Goal: Information Seeking & Learning: Learn about a topic

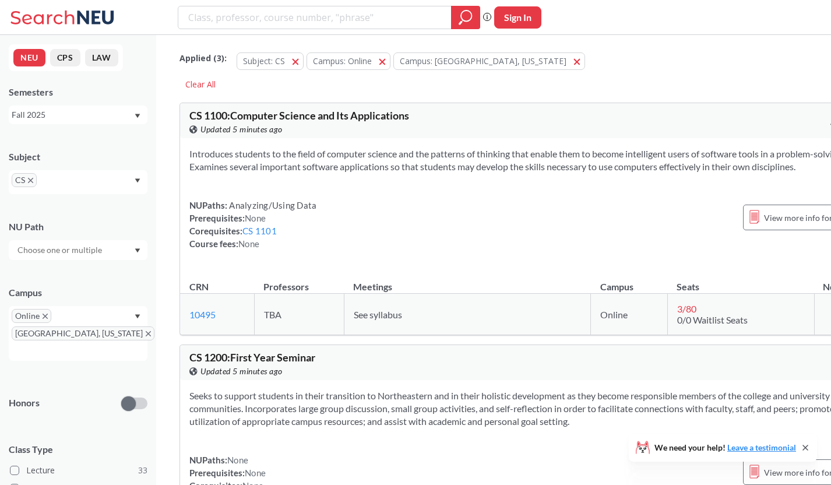
scroll to position [12165, 0]
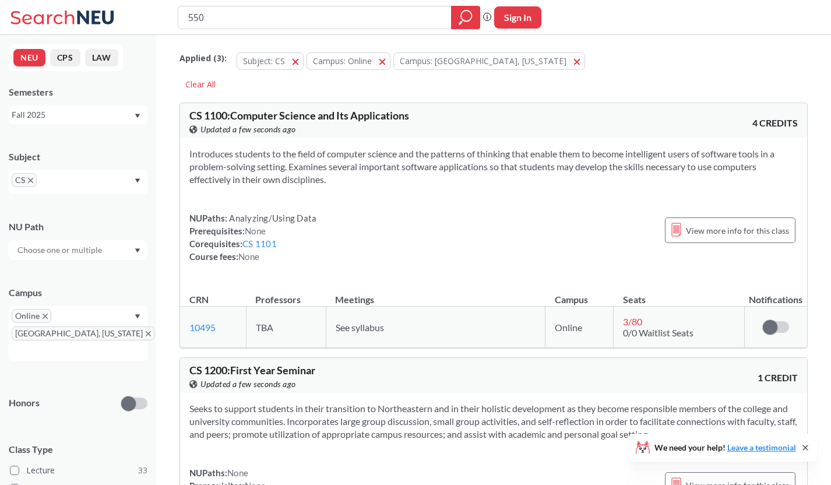
type input "5500"
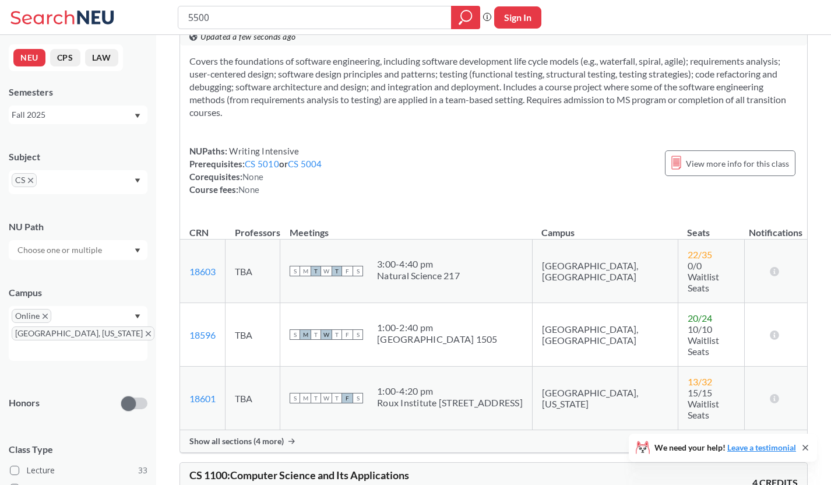
scroll to position [94, 0]
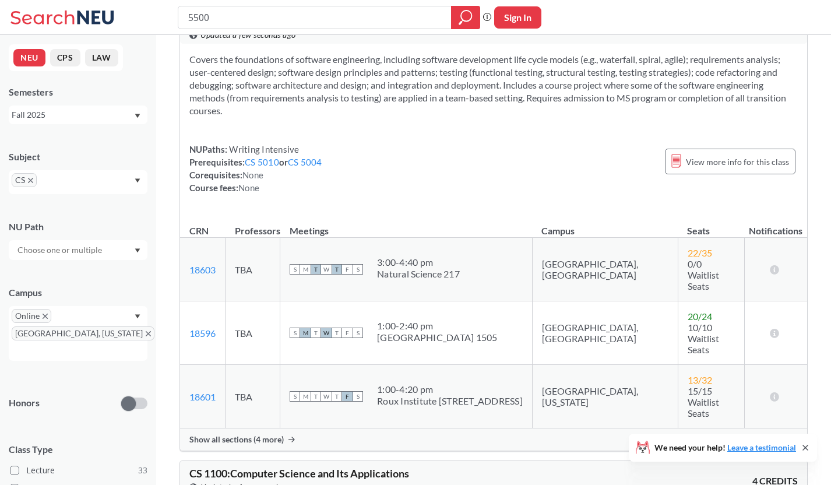
click at [263, 434] on span "Show all sections (4 more)" at bounding box center [236, 439] width 94 height 10
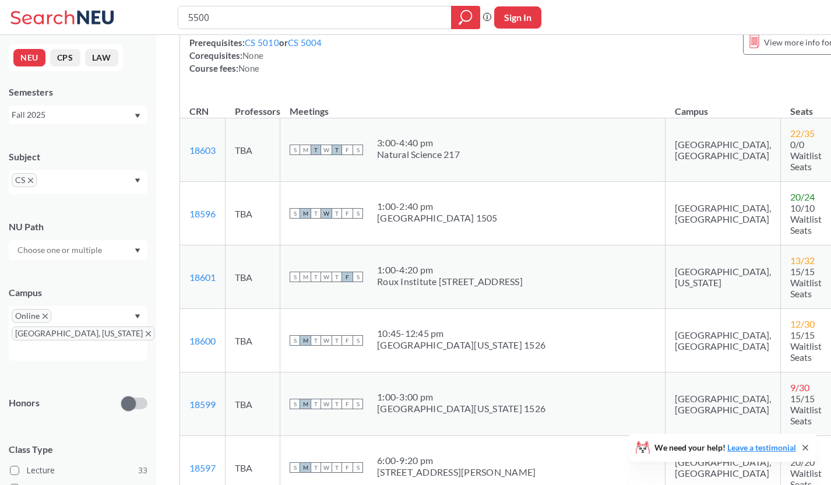
scroll to position [231, 0]
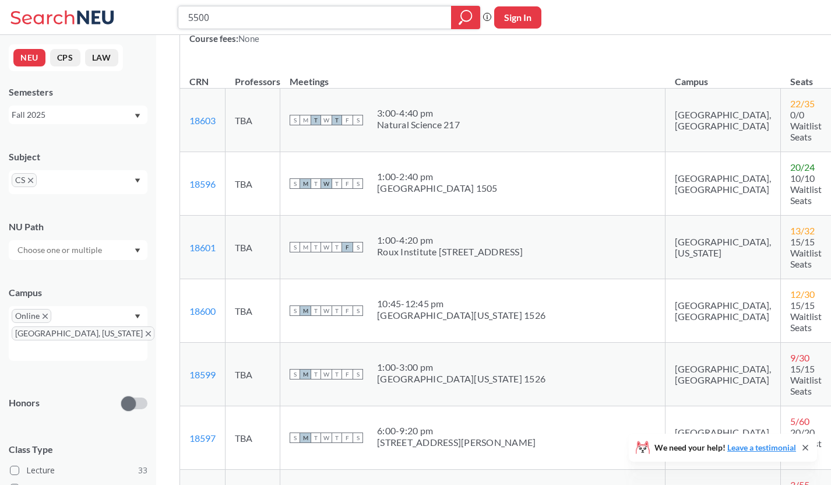
click at [260, 14] on input "5500" at bounding box center [315, 18] width 256 height 20
type input "7180"
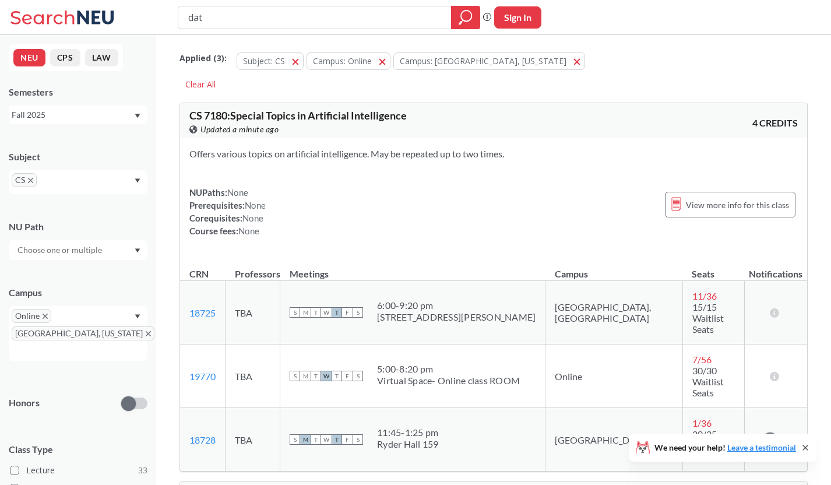
type input "data"
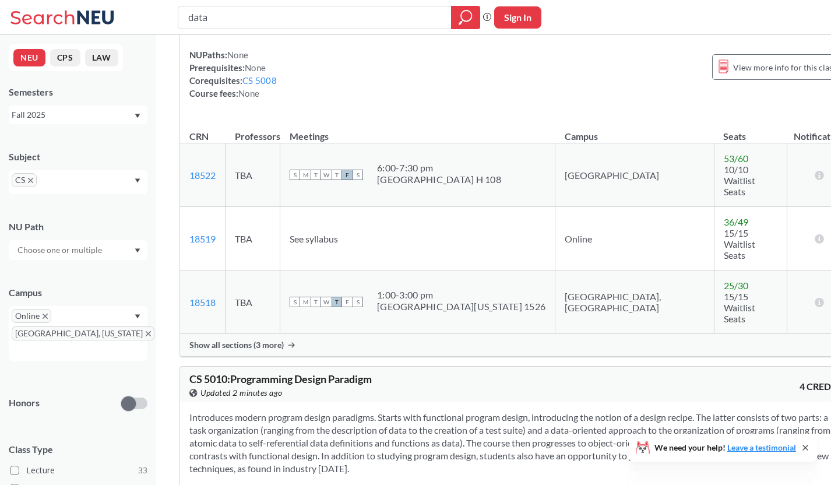
scroll to position [6781, 0]
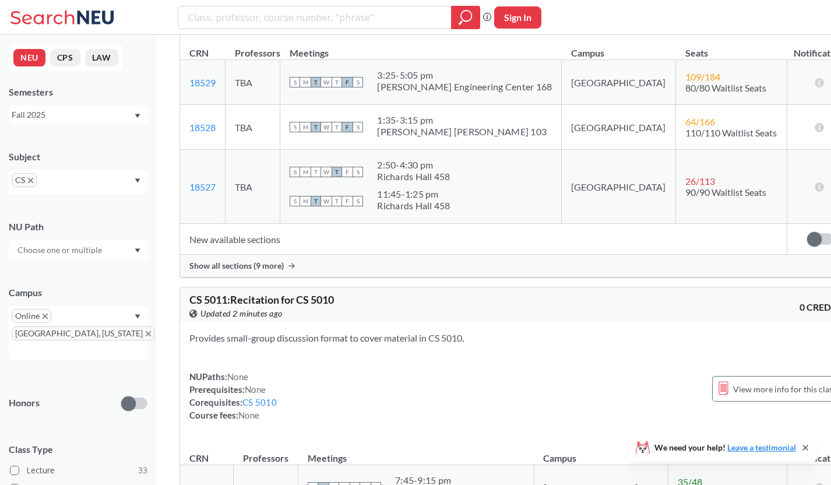
scroll to position [6240, 0]
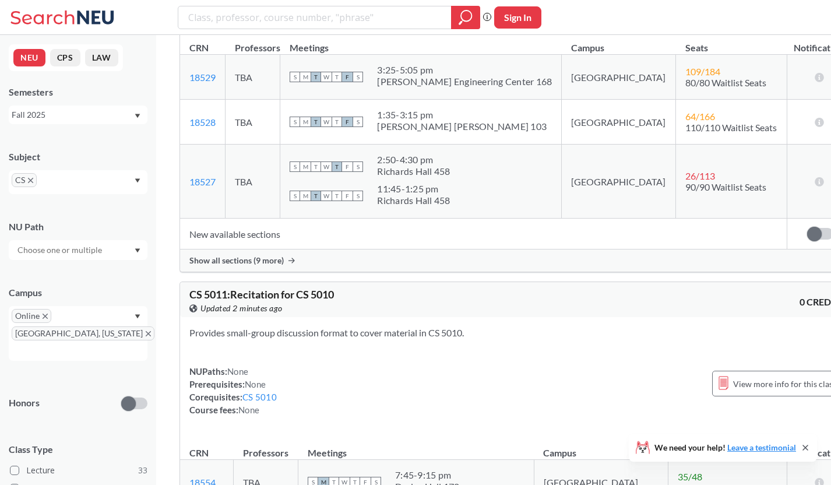
click at [273, 255] on span "Show all sections (9 more)" at bounding box center [236, 260] width 94 height 10
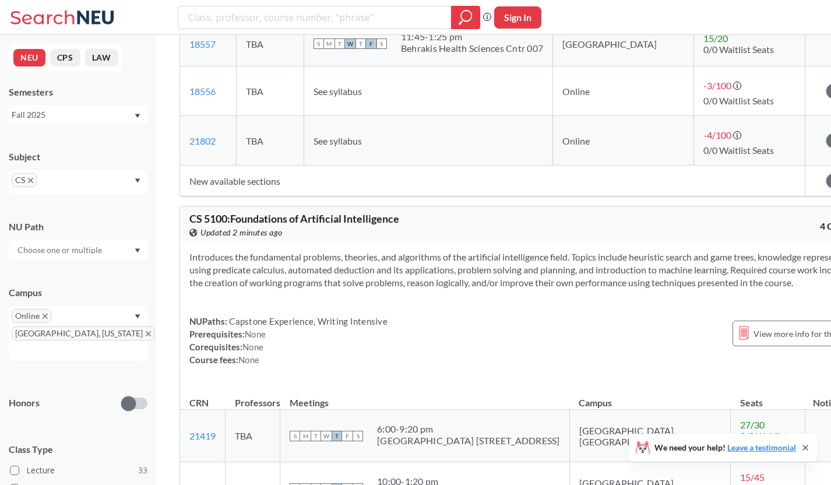
scroll to position [7535, 0]
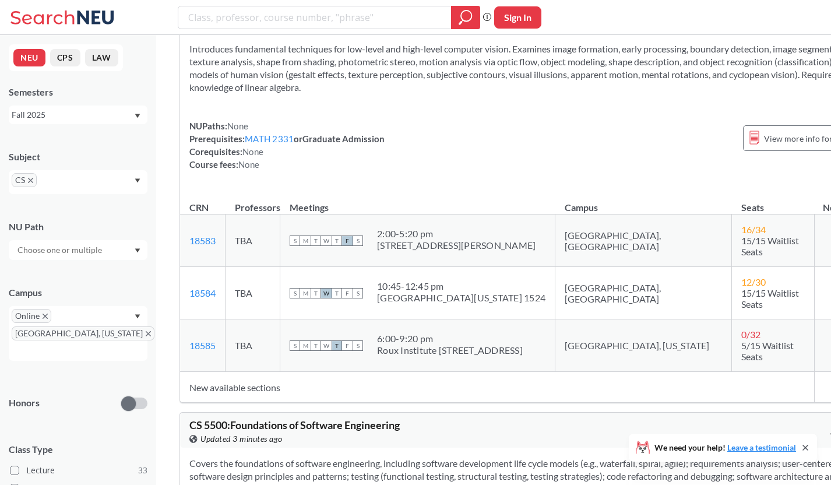
scroll to position [10431, 0]
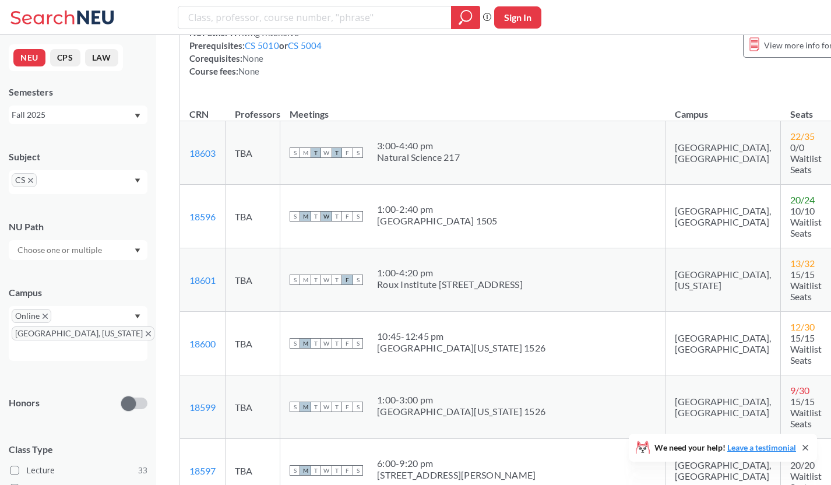
scroll to position [10962, 0]
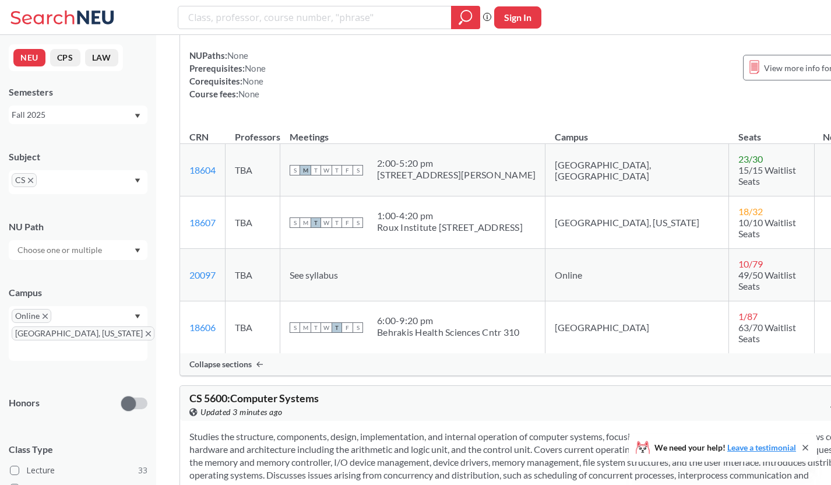
scroll to position [11612, 0]
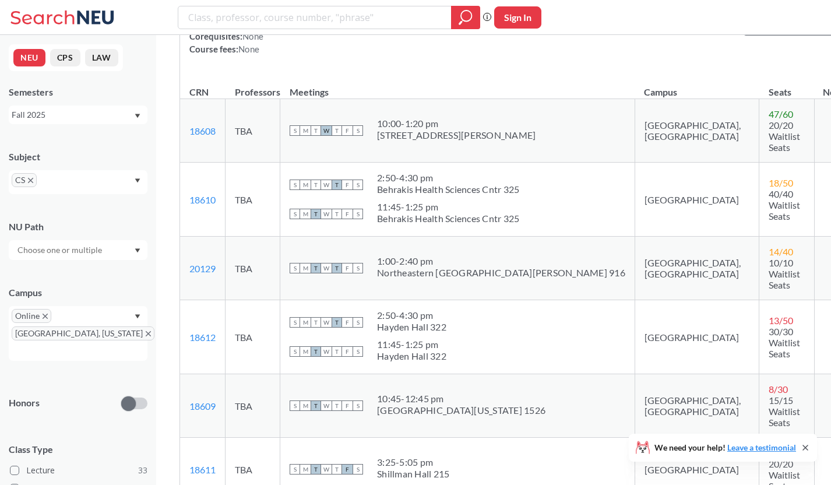
scroll to position [12138, 0]
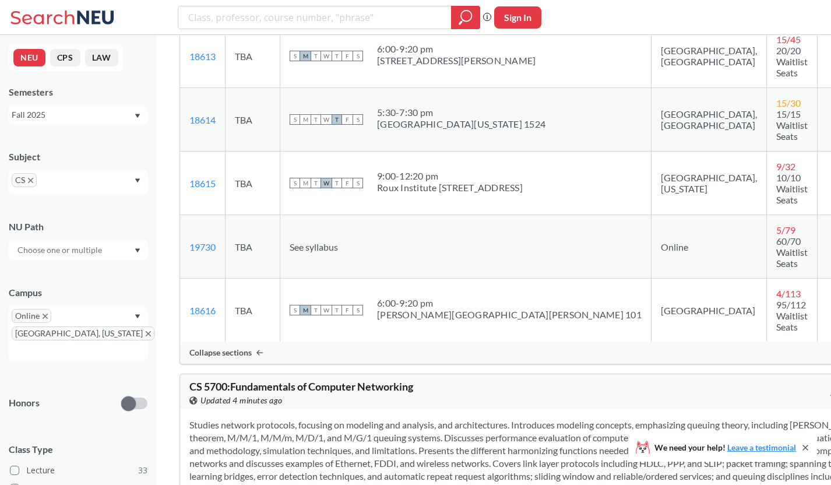
scroll to position [13189, 0]
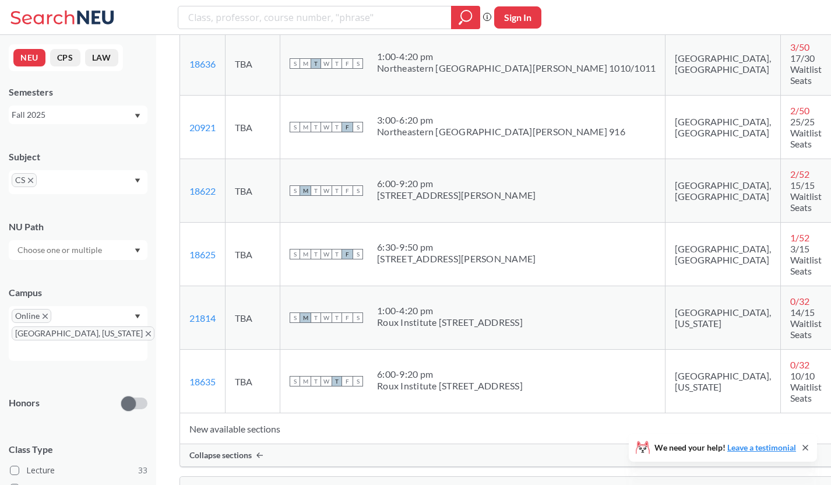
scroll to position [15051, 0]
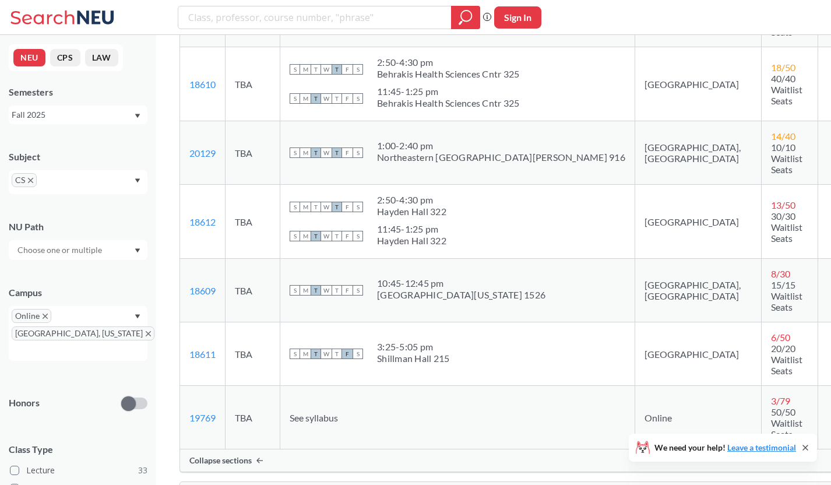
scroll to position [12245, 0]
